Goal: Check status: Check status

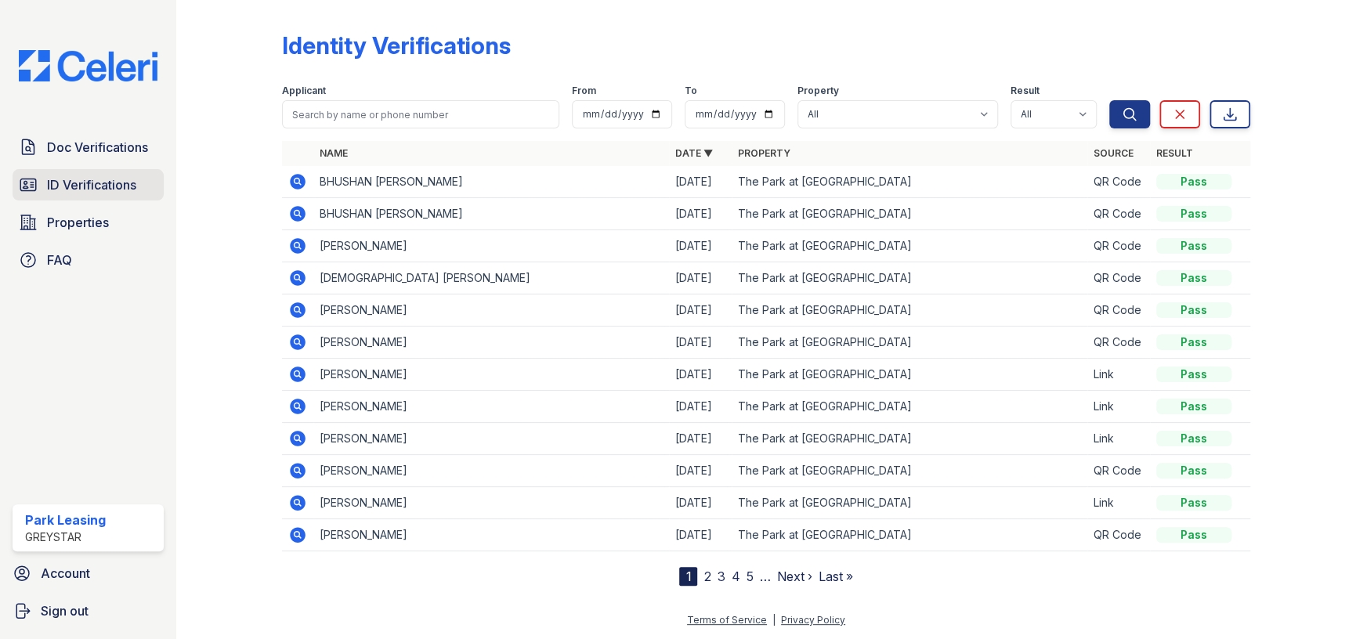
click at [78, 174] on link "ID Verifications" at bounding box center [88, 184] width 151 height 31
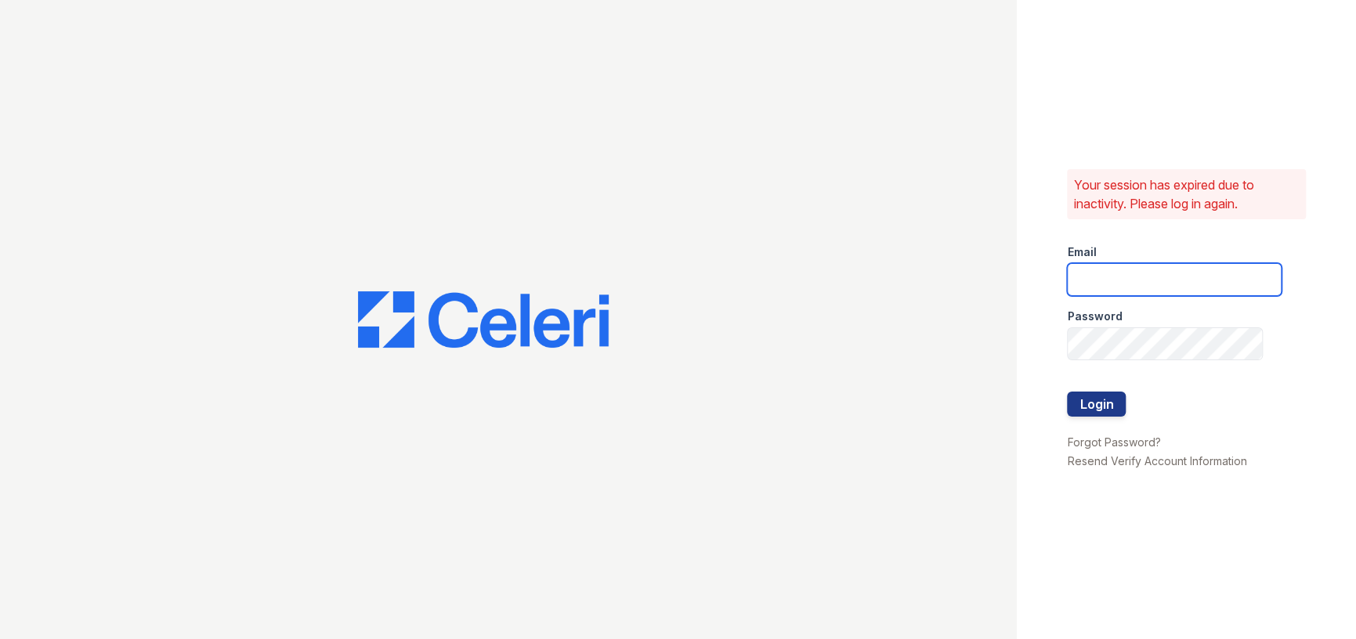
type input "[EMAIL_ADDRESS][DOMAIN_NAME]"
click at [1110, 398] on button "Login" at bounding box center [1096, 404] width 59 height 25
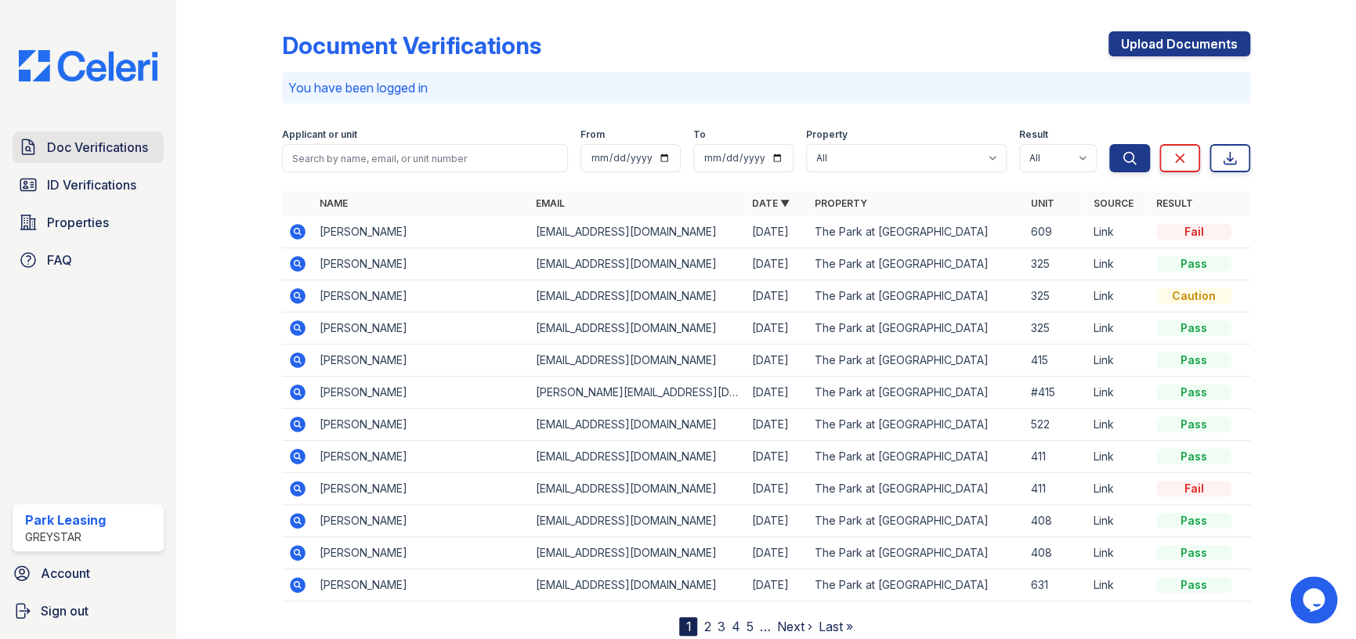
click at [105, 150] on span "Doc Verifications" at bounding box center [97, 147] width 101 height 19
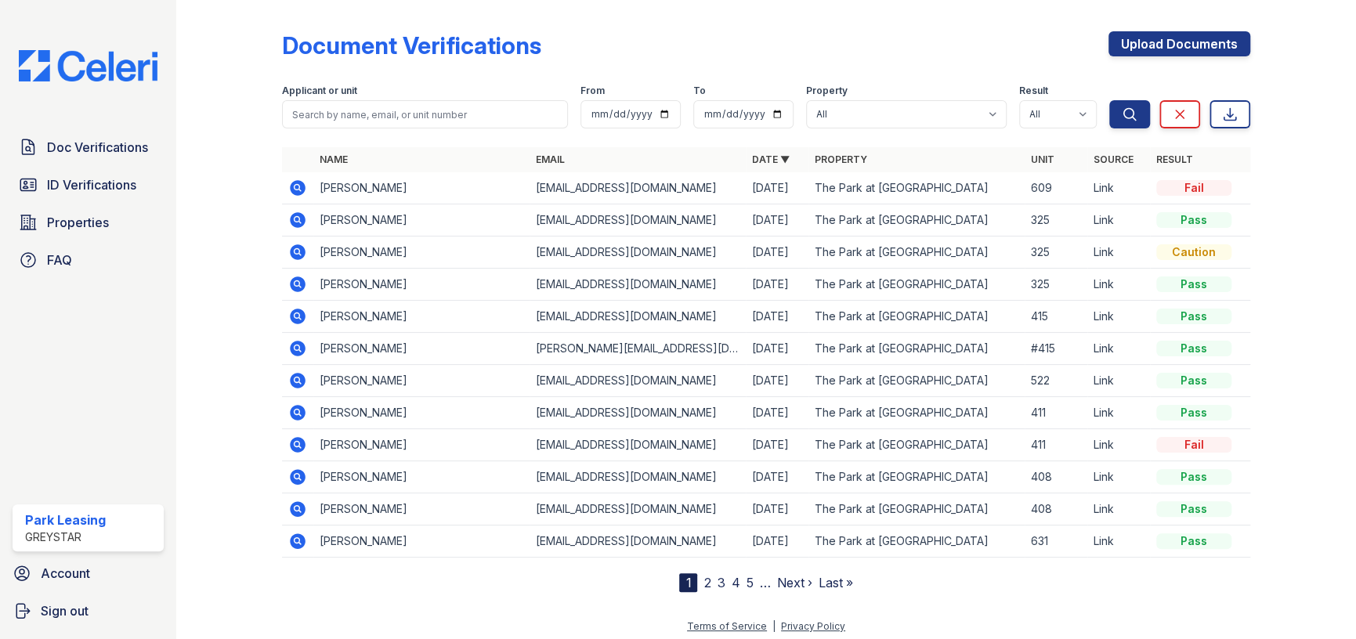
click at [295, 190] on icon at bounding box center [298, 188] width 16 height 16
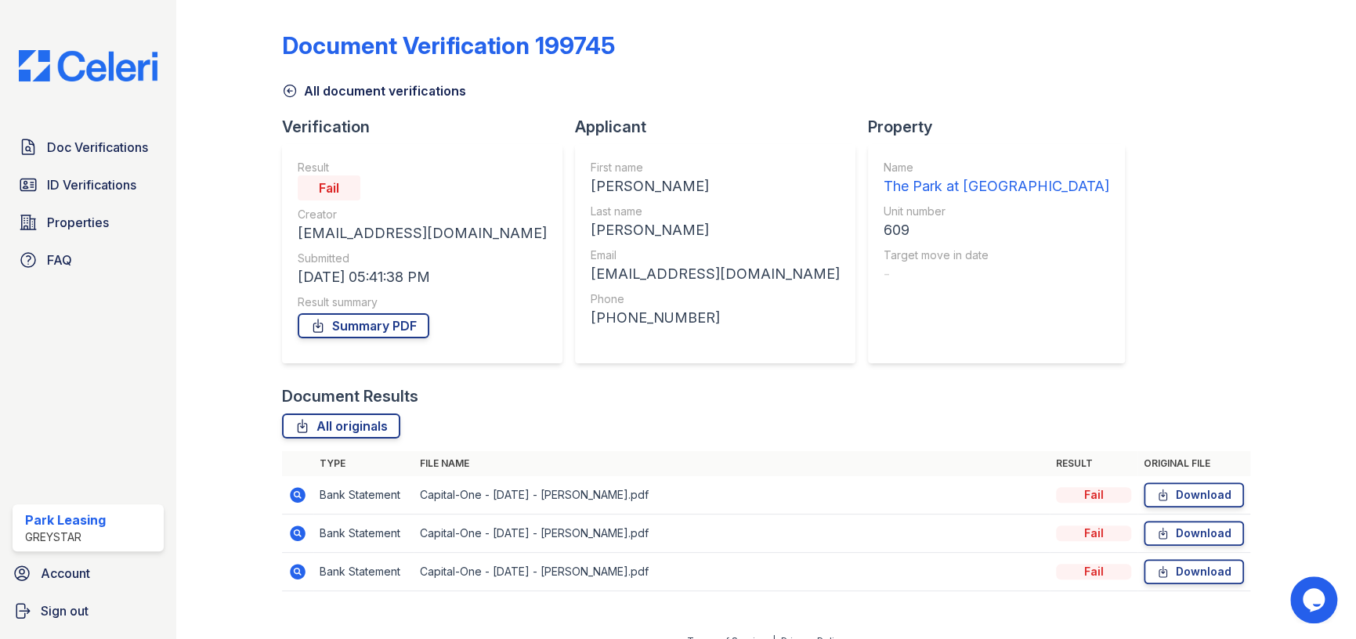
click at [302, 497] on icon at bounding box center [298, 495] width 16 height 16
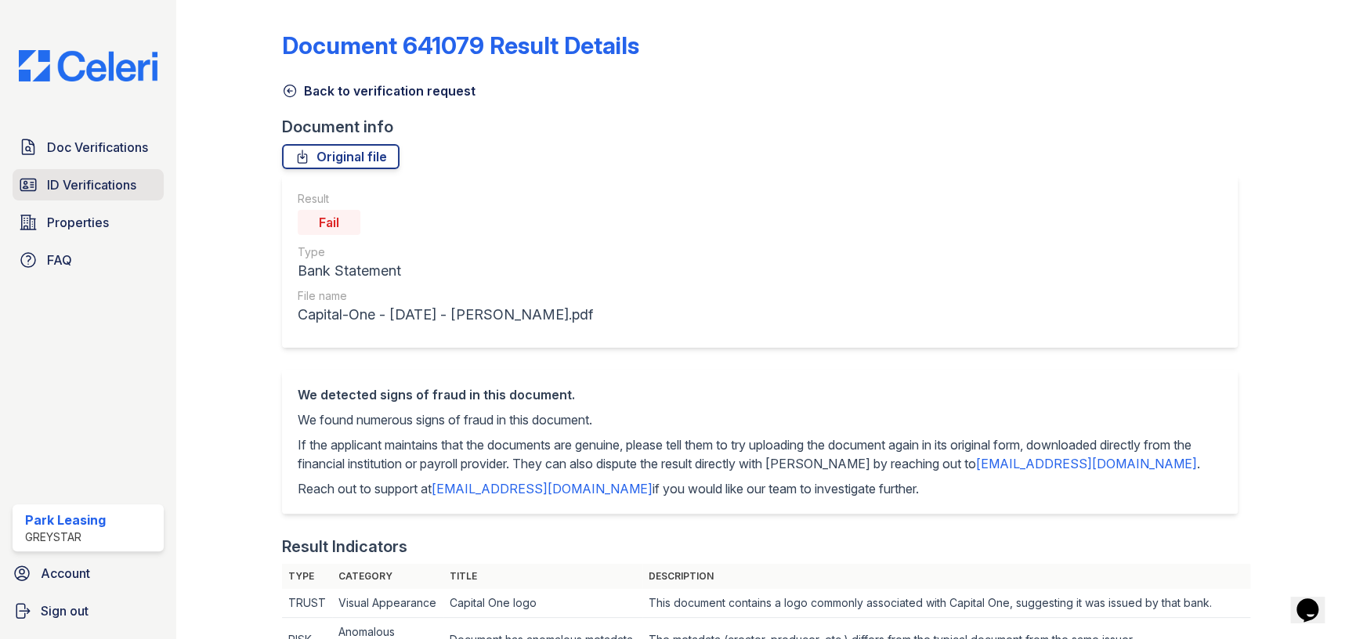
click at [100, 171] on link "ID Verifications" at bounding box center [88, 184] width 151 height 31
